Goal: Find specific page/section

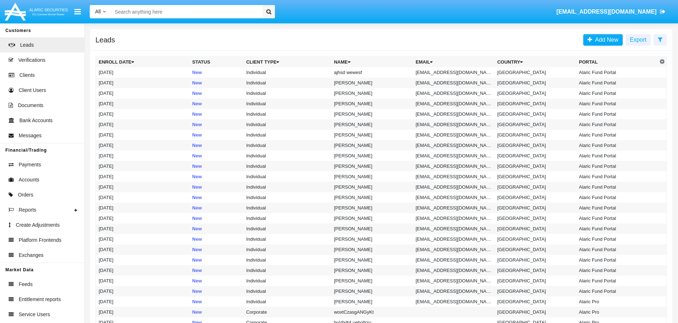
click at [172, 10] on input "Search" at bounding box center [185, 11] width 149 height 13
paste input "[EMAIL_ADDRESS][DOMAIN_NAME]"
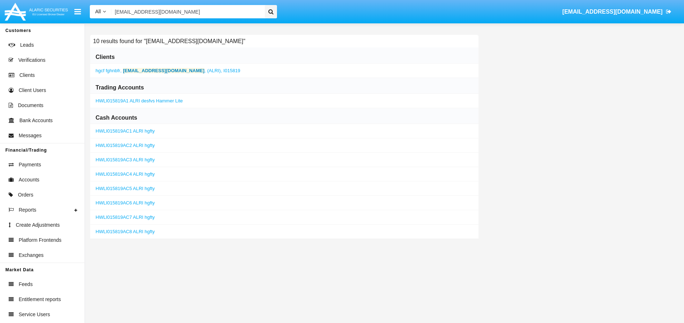
click at [154, 70] on b "[EMAIL_ADDRESS][DOMAIN_NAME]" at bounding box center [164, 70] width 82 height 5
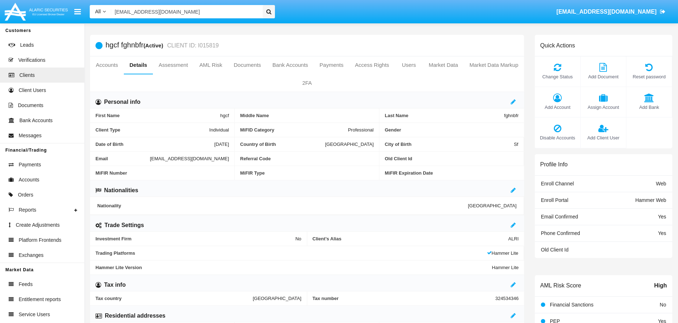
click at [211, 10] on input "[EMAIL_ADDRESS][DOMAIN_NAME]" at bounding box center [185, 11] width 149 height 13
paste input "[EMAIL_ADDRESS][DOMAIN_NAME]"
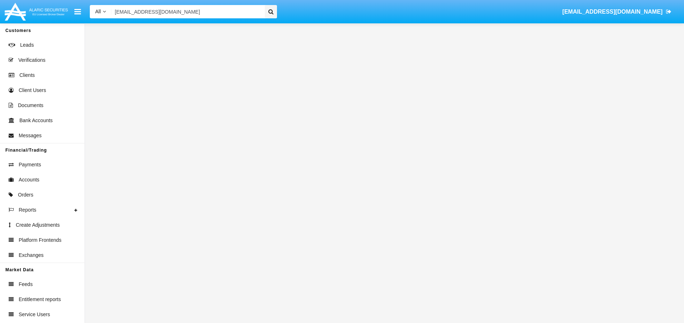
type input "[EMAIL_ADDRESS][DOMAIN_NAME]"
click at [270, 13] on icon at bounding box center [270, 11] width 5 height 5
click at [269, 11] on icon at bounding box center [270, 11] width 5 height 5
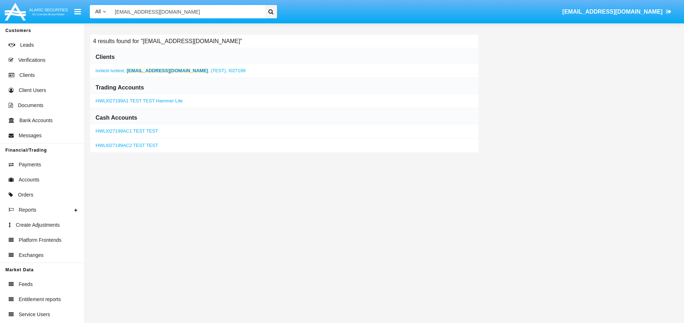
click at [150, 72] on b "[EMAIL_ADDRESS][DOMAIN_NAME]" at bounding box center [167, 70] width 82 height 5
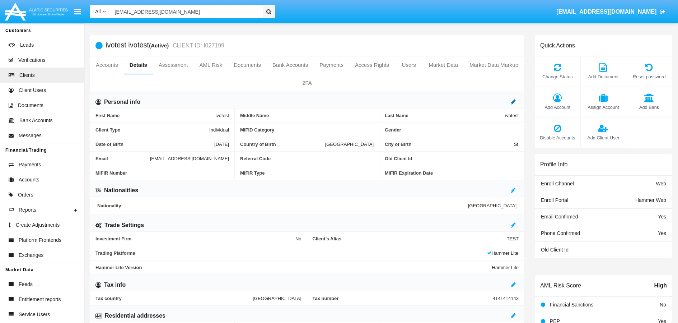
click at [514, 102] on icon at bounding box center [513, 102] width 5 height 6
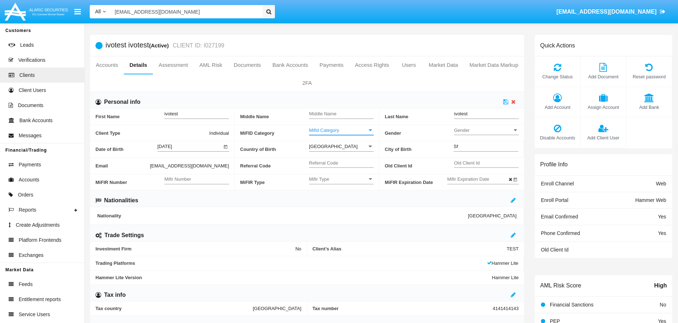
click at [362, 132] on span "Mifid Category" at bounding box center [338, 130] width 58 height 6
click at [333, 149] on span "Professional" at bounding box center [341, 148] width 65 height 14
click at [505, 102] on icon at bounding box center [505, 102] width 5 height 6
